Goal: Task Accomplishment & Management: Use online tool/utility

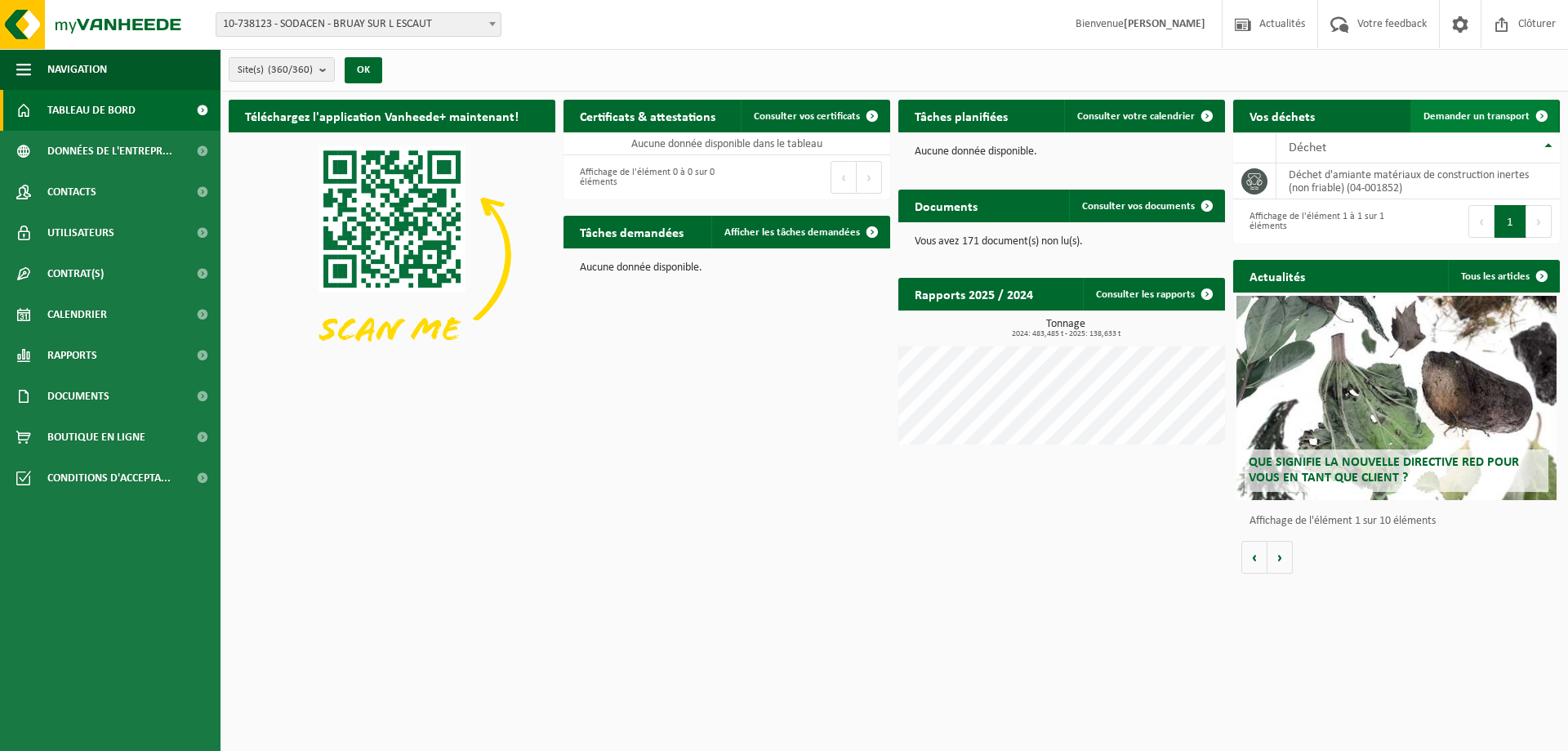
click at [1464, 115] on span "Demander un transport" at bounding box center [1477, 117] width 106 height 11
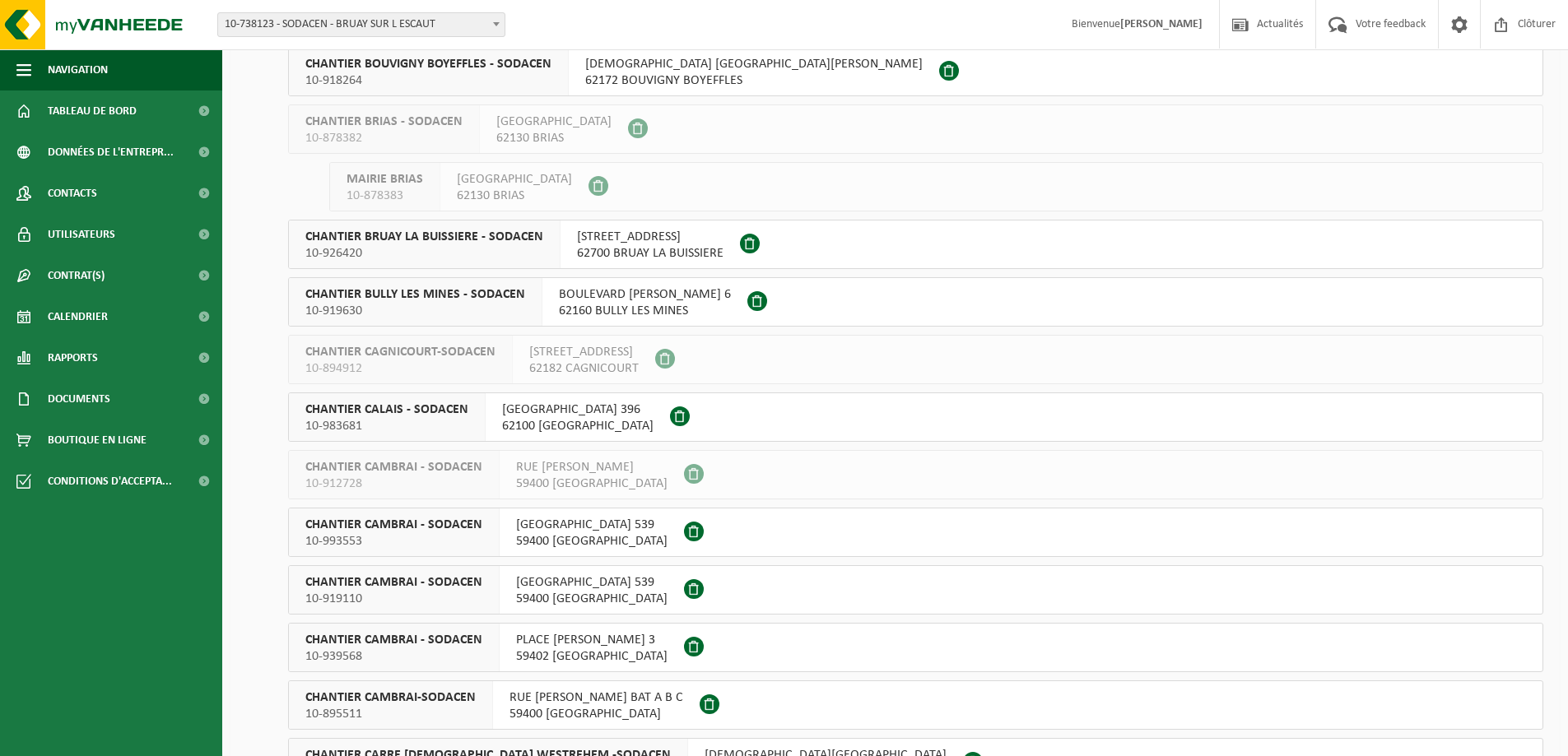
scroll to position [4031, 0]
click at [552, 423] on span "62100 CALAIS" at bounding box center [578, 425] width 152 height 17
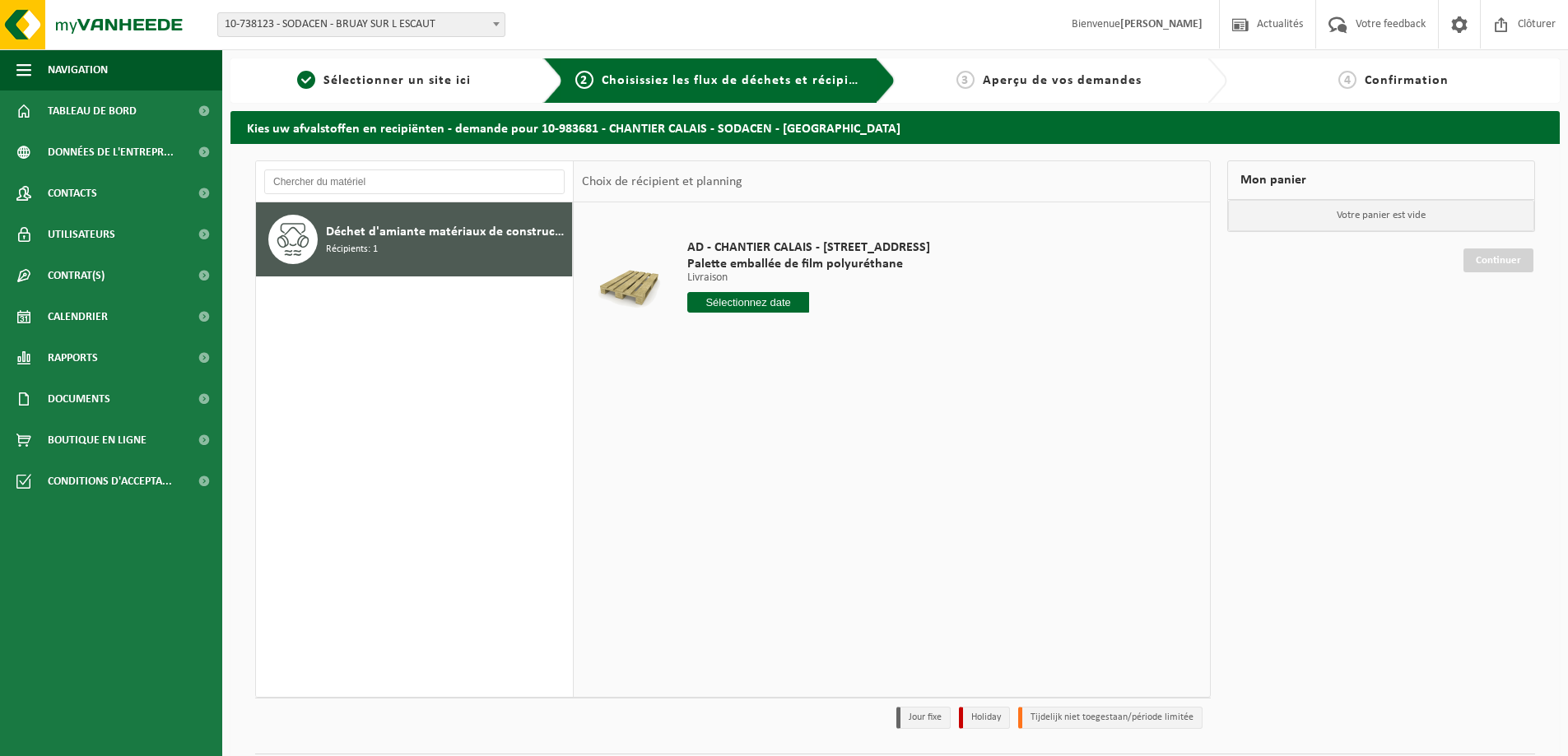
click at [728, 304] on input "text" at bounding box center [748, 303] width 121 height 20
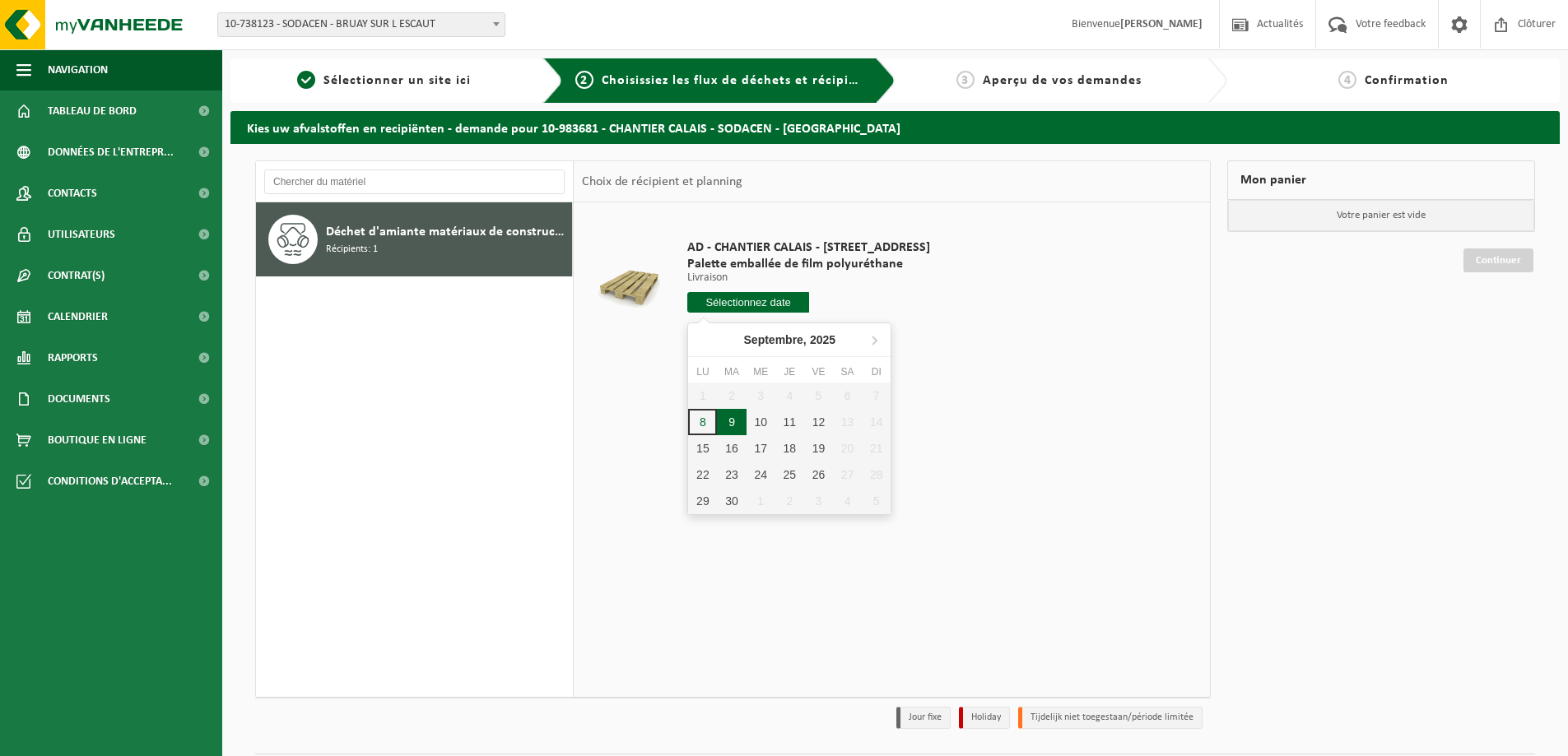
click at [729, 428] on div "9" at bounding box center [731, 422] width 29 height 27
type input "à partir de 2025-09-09"
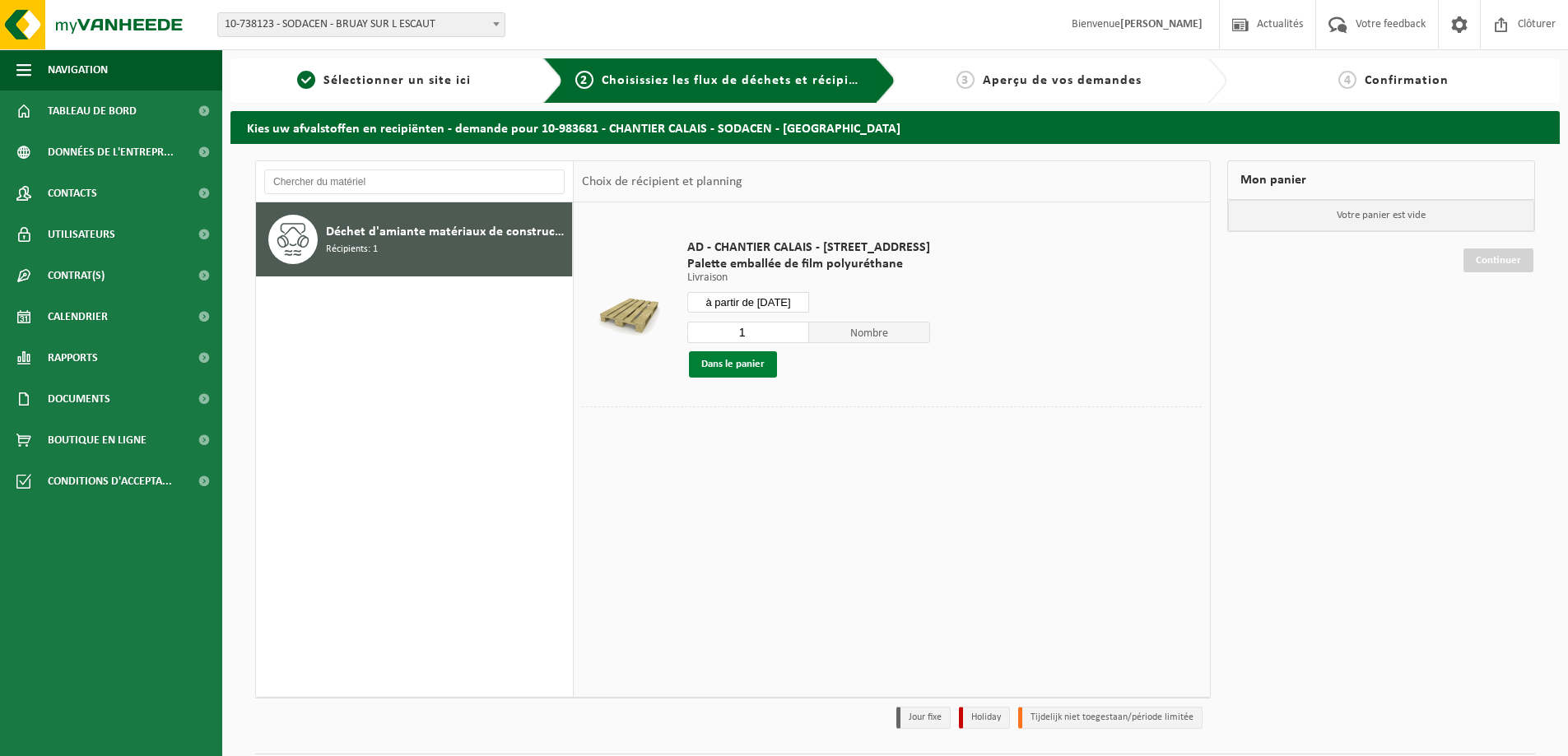
click at [729, 366] on button "Dans le panier" at bounding box center [733, 364] width 88 height 27
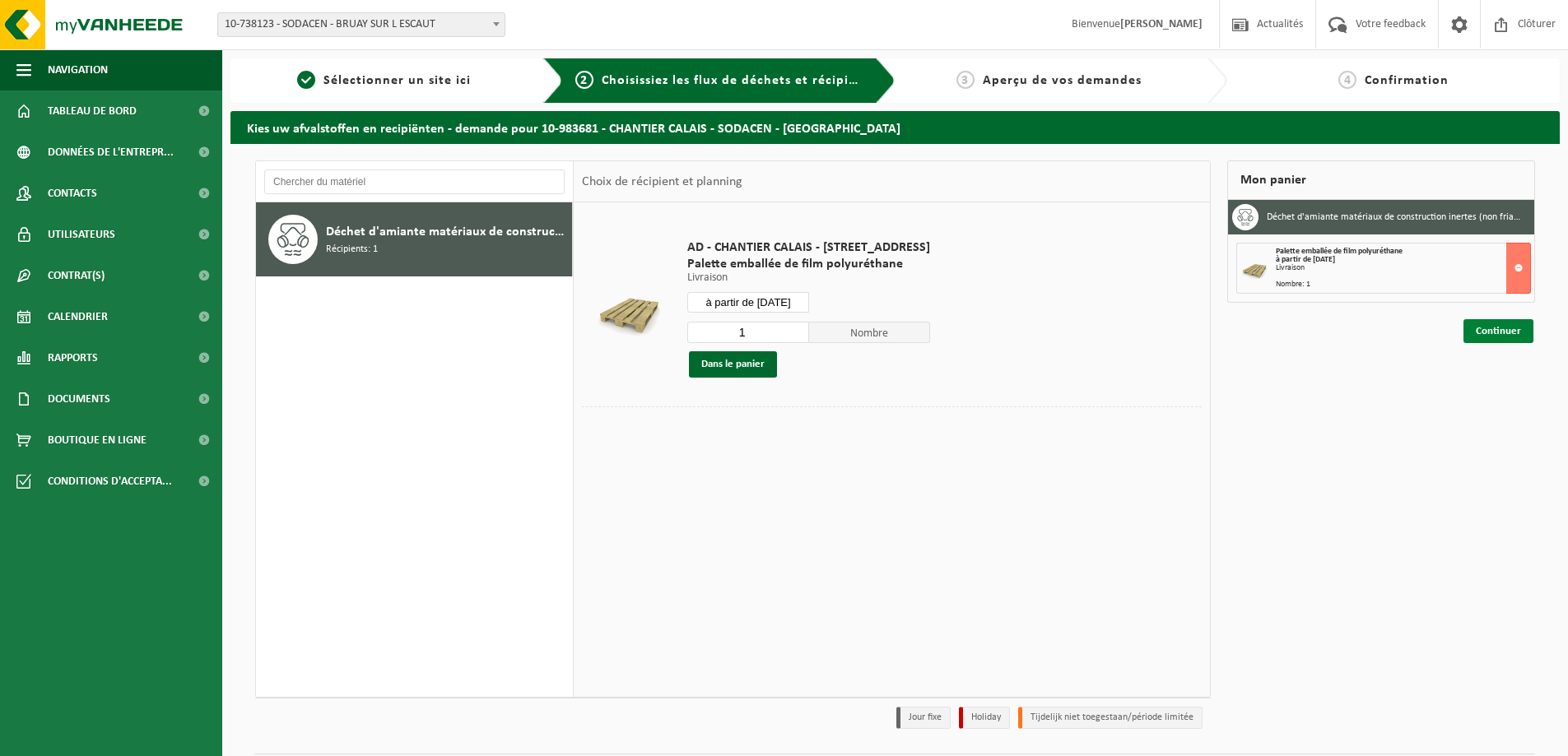
click at [1503, 324] on link "Continuer" at bounding box center [1498, 331] width 70 height 24
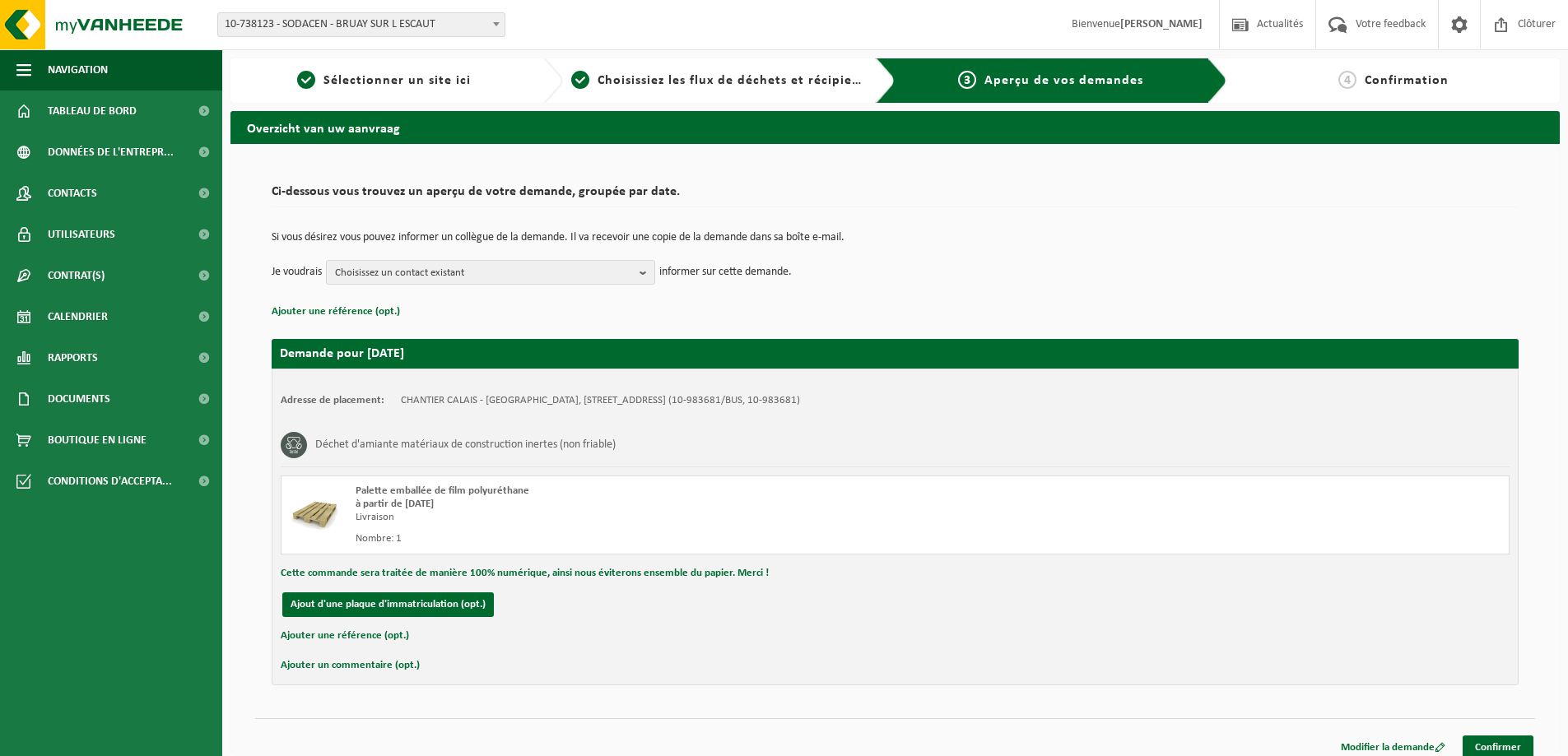
scroll to position [12, 0]
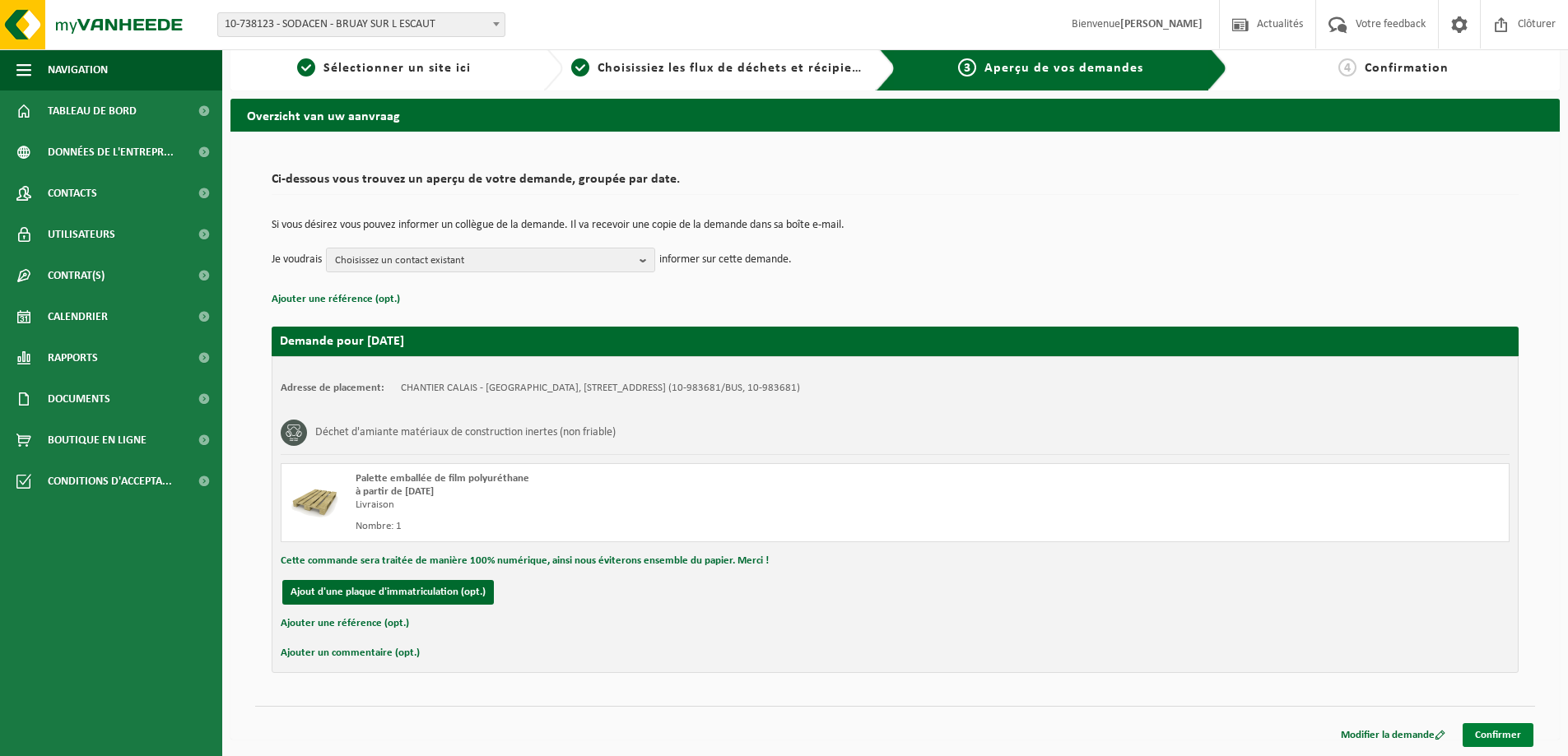
click at [1502, 733] on link "Confirmer" at bounding box center [1497, 735] width 71 height 24
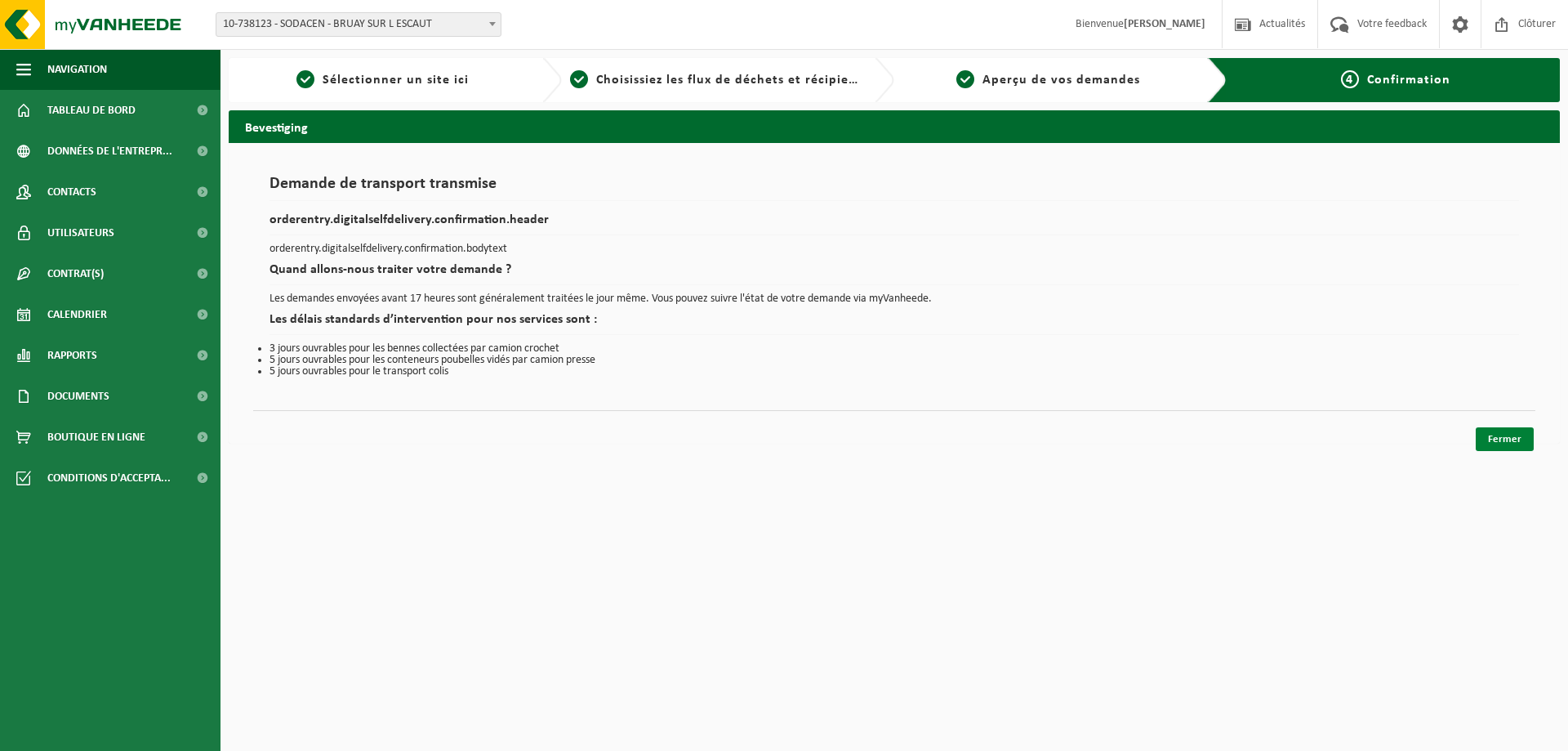
click at [1505, 435] on link "Fermer" at bounding box center [1505, 439] width 58 height 24
